Goal: Information Seeking & Learning: Learn about a topic

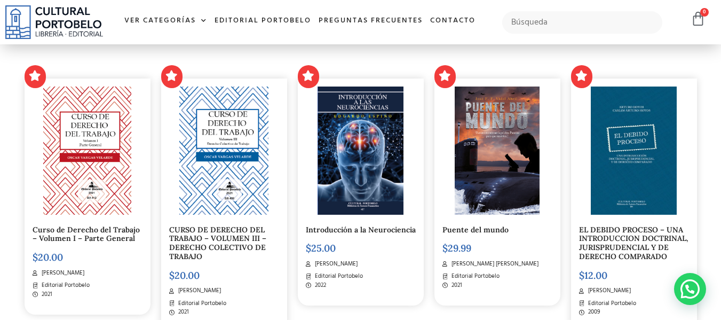
scroll to position [641, 0]
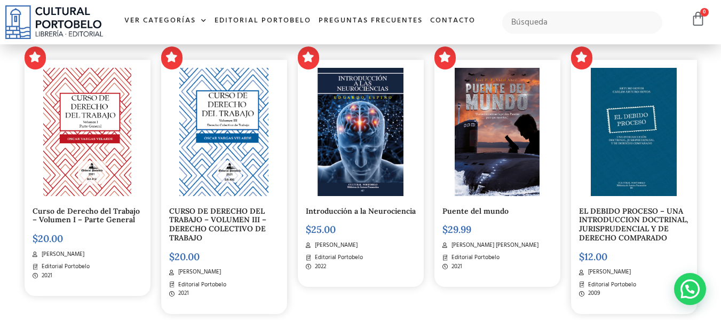
click at [645, 235] on link "EL DEBIDO PROCESO – UNA INTRODUCCION DOCTRINAL, JURISPRUDENCIAL Y DE DERECHO CO…" at bounding box center [633, 224] width 109 height 36
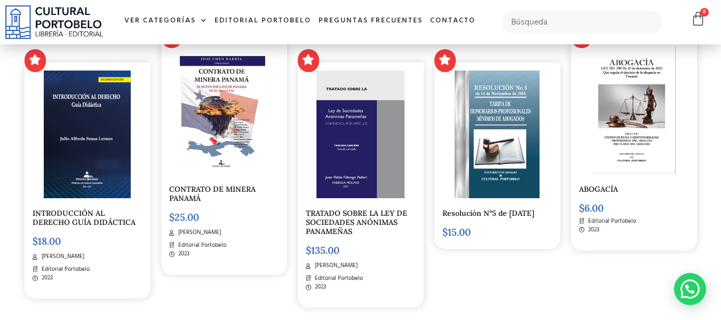
scroll to position [2349, 0]
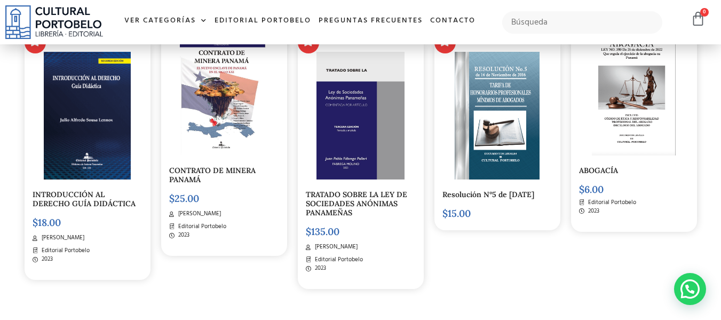
click at [92, 202] on link "INTRODUCCIÓN AL DERECHO GUÍA DIDÁCTICA" at bounding box center [84, 199] width 103 height 19
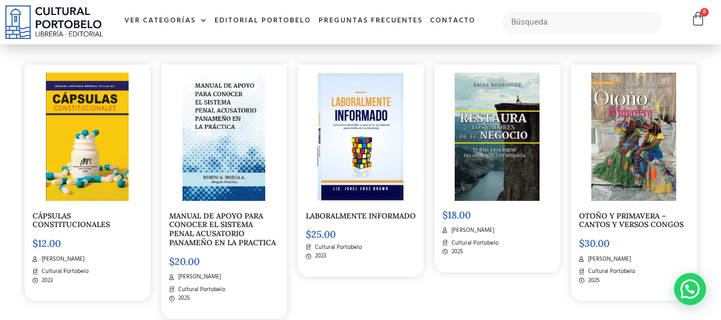
scroll to position [3257, 0]
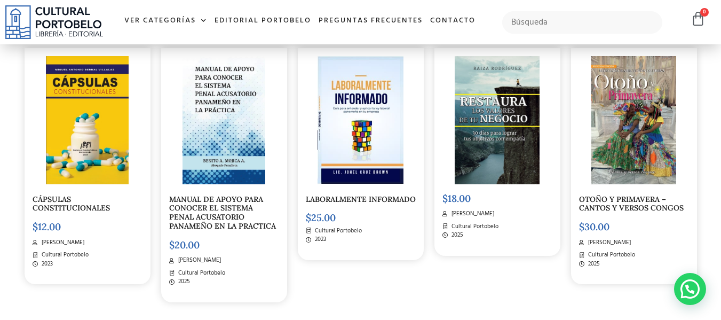
click at [82, 135] on img at bounding box center [87, 120] width 83 height 128
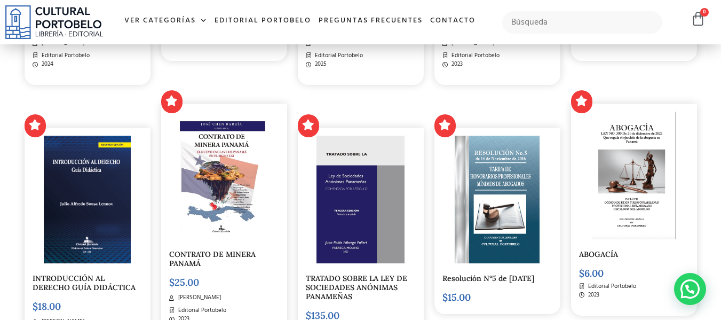
scroll to position [2284, 0]
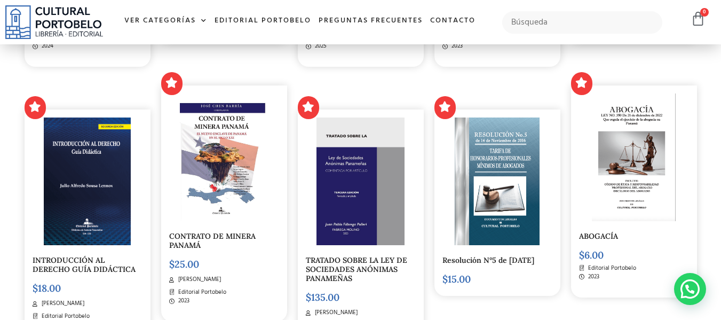
click at [592, 233] on link "ABOGACÍA" at bounding box center [598, 236] width 39 height 10
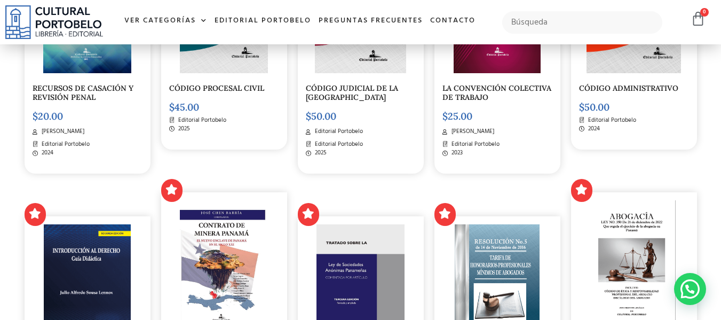
scroll to position [2337, 0]
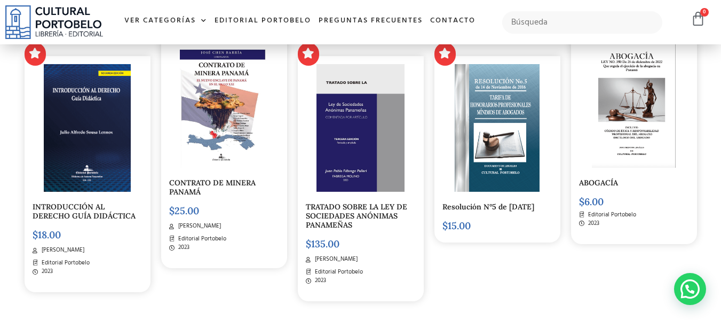
click at [252, 146] on img at bounding box center [224, 104] width 88 height 128
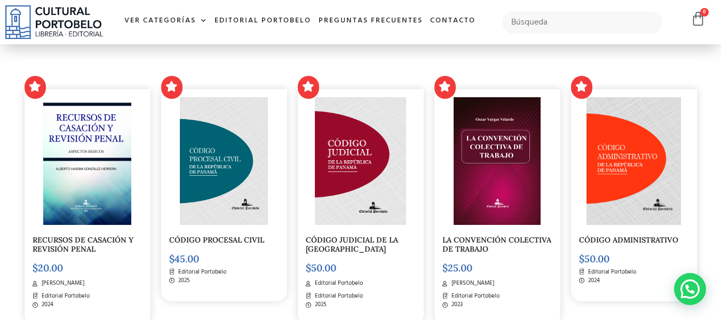
scroll to position [2017, 0]
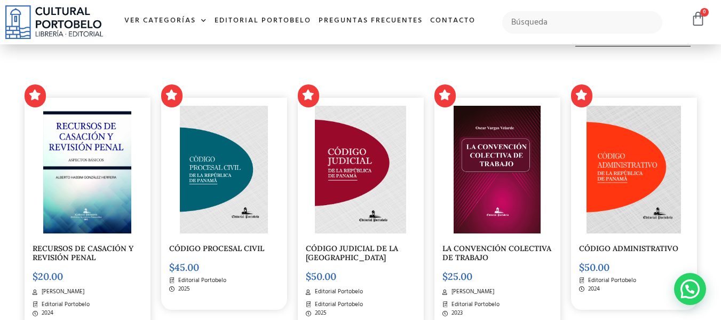
click at [81, 249] on link "RECURSOS DE CASACIÓN Y REVISIÓN PENAL" at bounding box center [83, 252] width 101 height 19
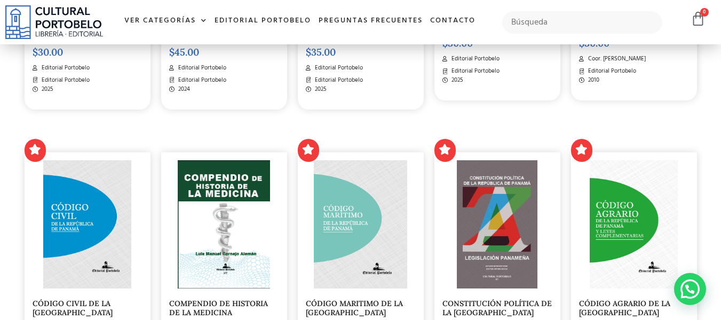
scroll to position [1216, 0]
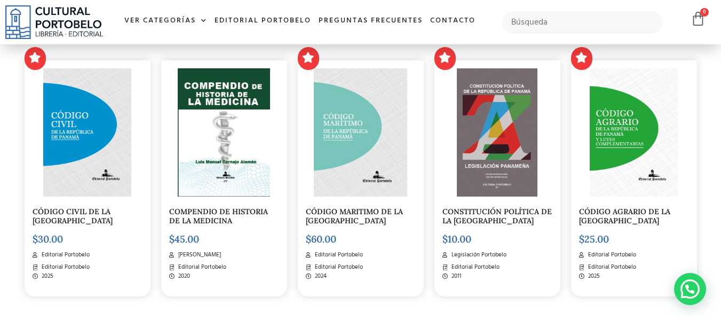
click at [479, 222] on link "CONSTITUCIÓN POLÍTICA DE LA [GEOGRAPHIC_DATA]" at bounding box center [497, 216] width 109 height 19
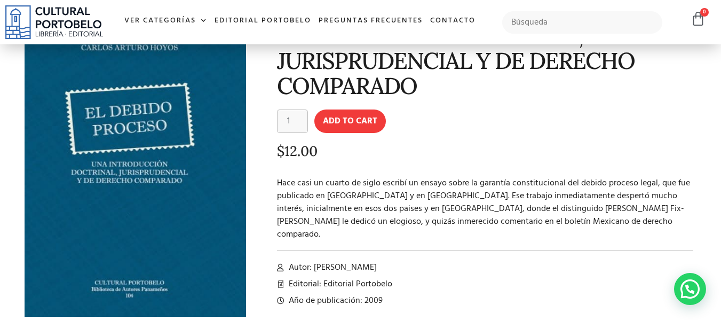
scroll to position [53, 0]
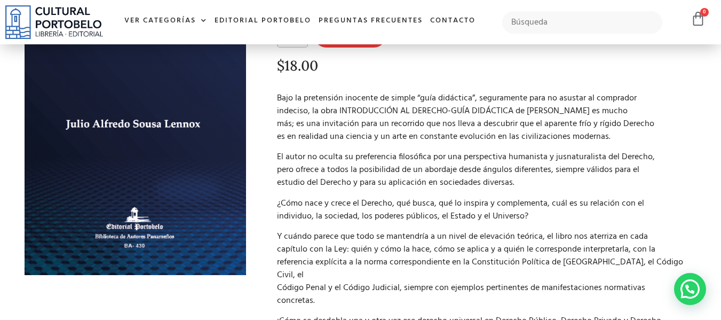
scroll to position [160, 0]
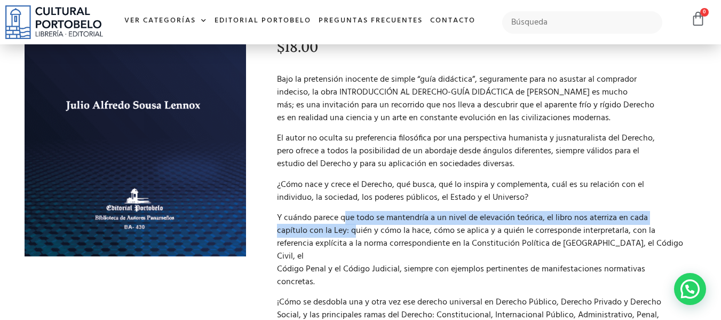
drag, startPoint x: 345, startPoint y: 216, endPoint x: 350, endPoint y: 226, distance: 10.7
click at [350, 226] on p "Y cuándo parece que todo se mantendría a un nivel de elevación teórica, el libr…" at bounding box center [485, 249] width 417 height 77
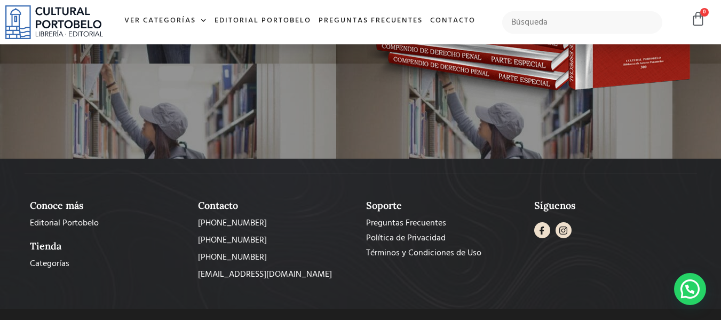
scroll to position [675, 0]
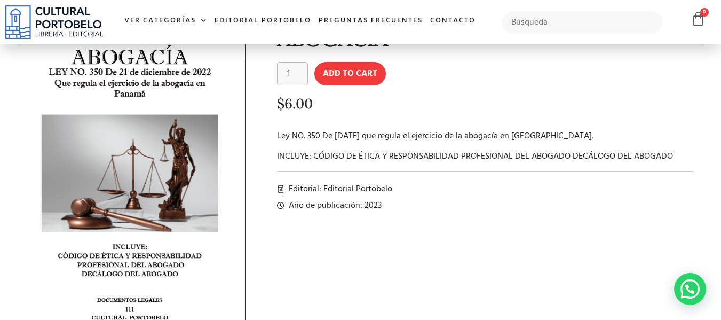
scroll to position [53, 0]
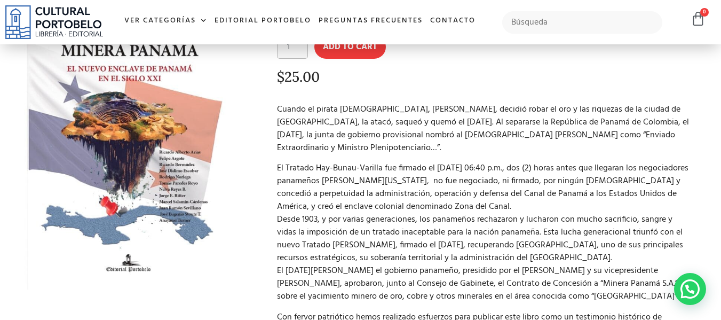
scroll to position [107, 0]
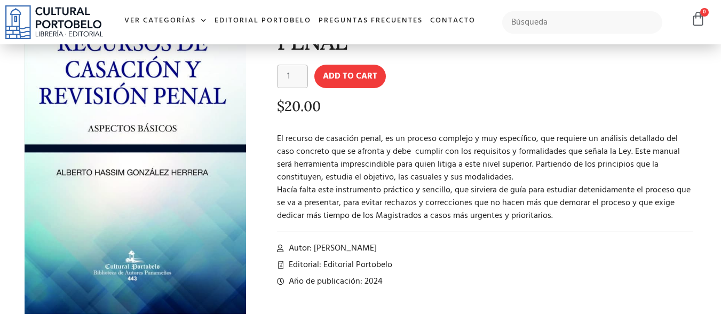
scroll to position [107, 0]
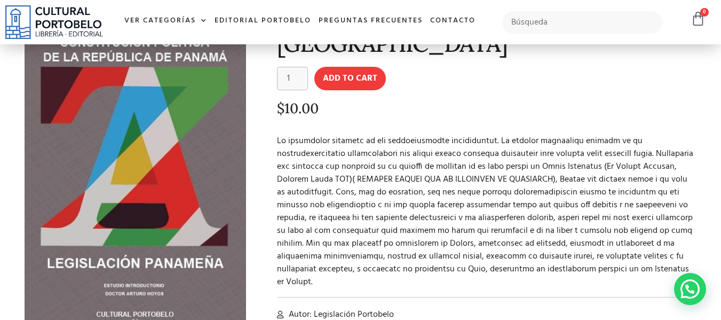
scroll to position [107, 0]
